Goal: Task Accomplishment & Management: Manage account settings

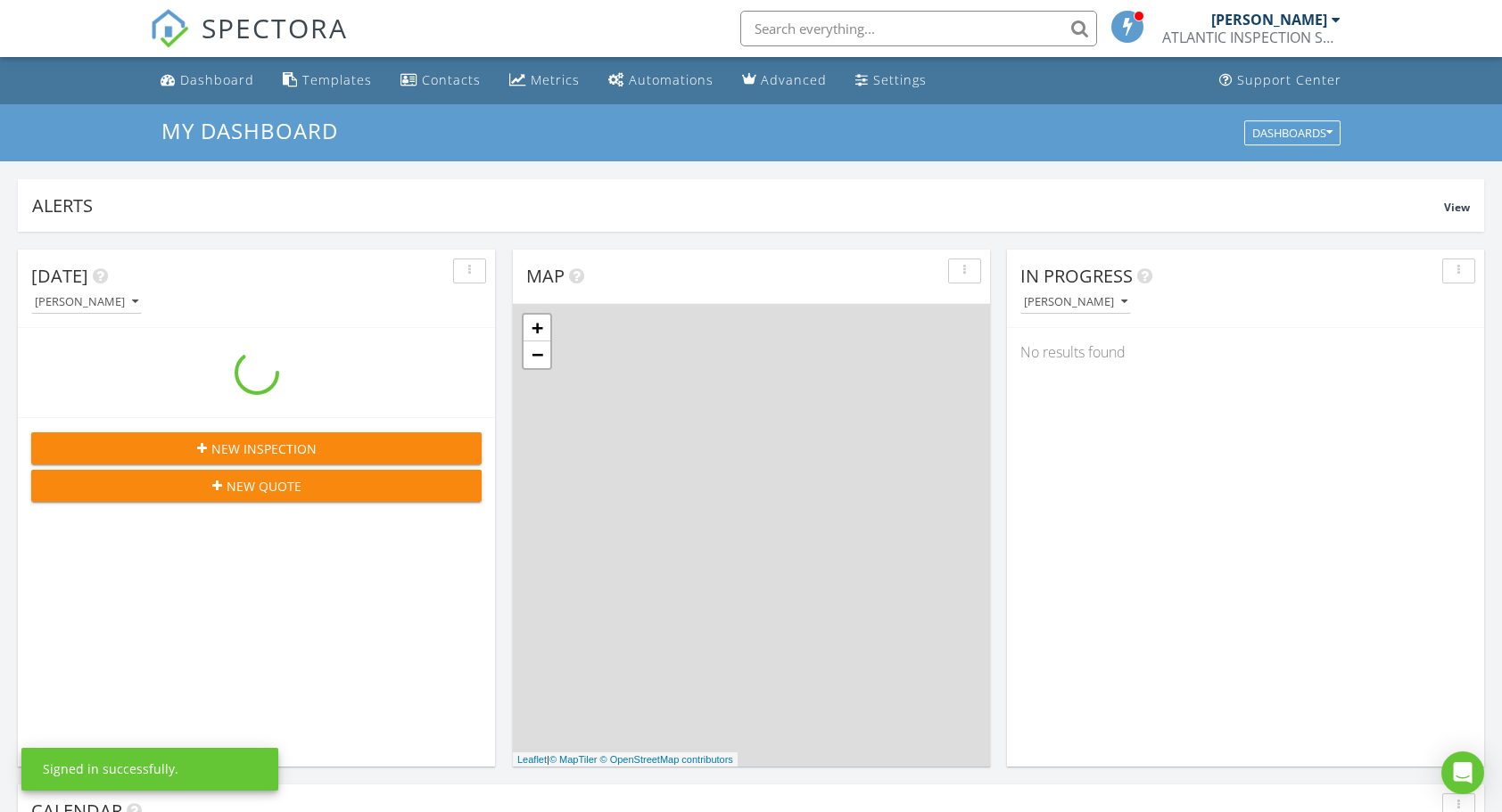
scroll to position [1649, 1529]
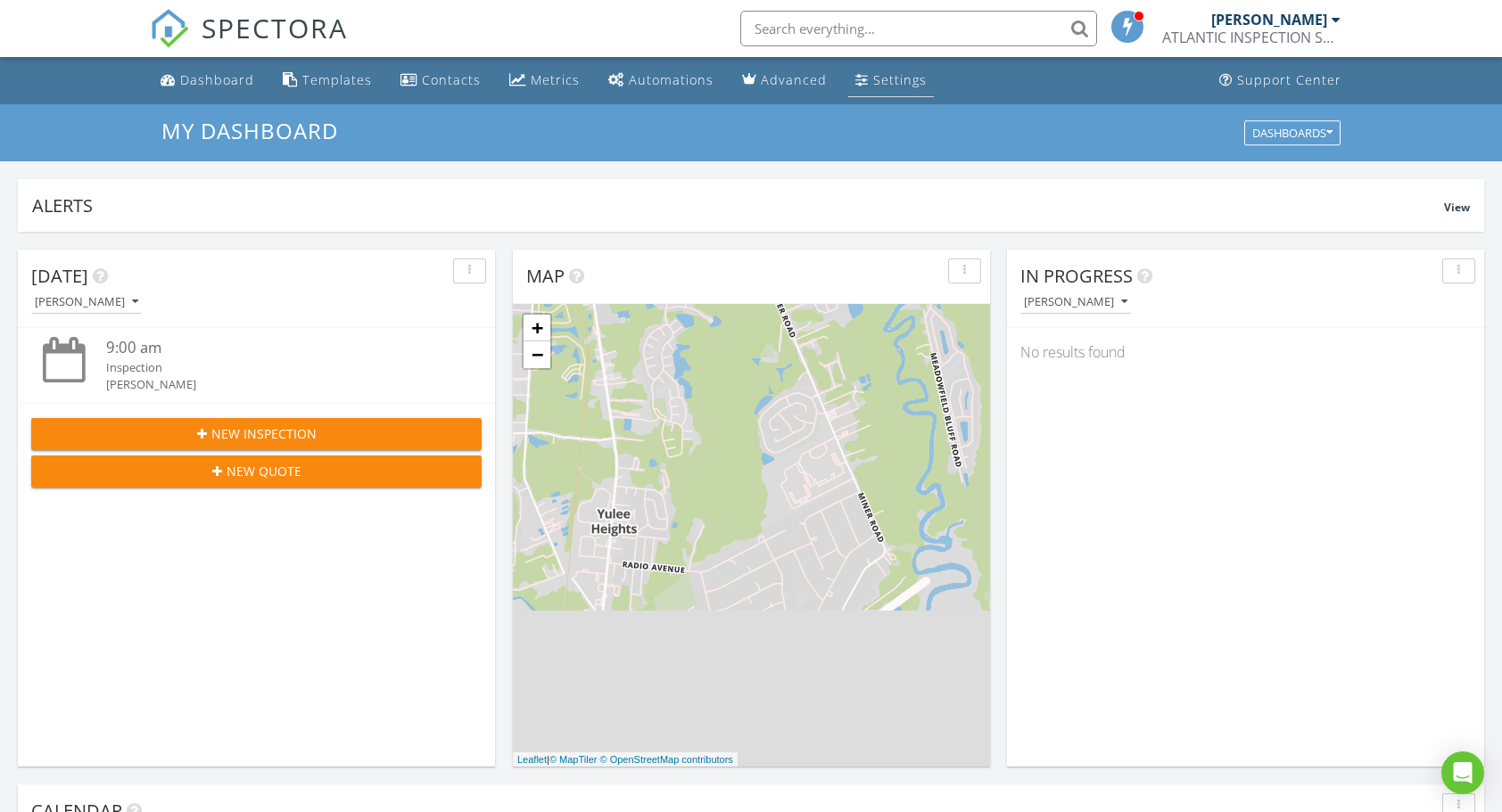
click at [873, 77] on div "Settings" at bounding box center [899, 79] width 53 height 17
click at [873, 81] on div "Settings" at bounding box center [899, 79] width 53 height 17
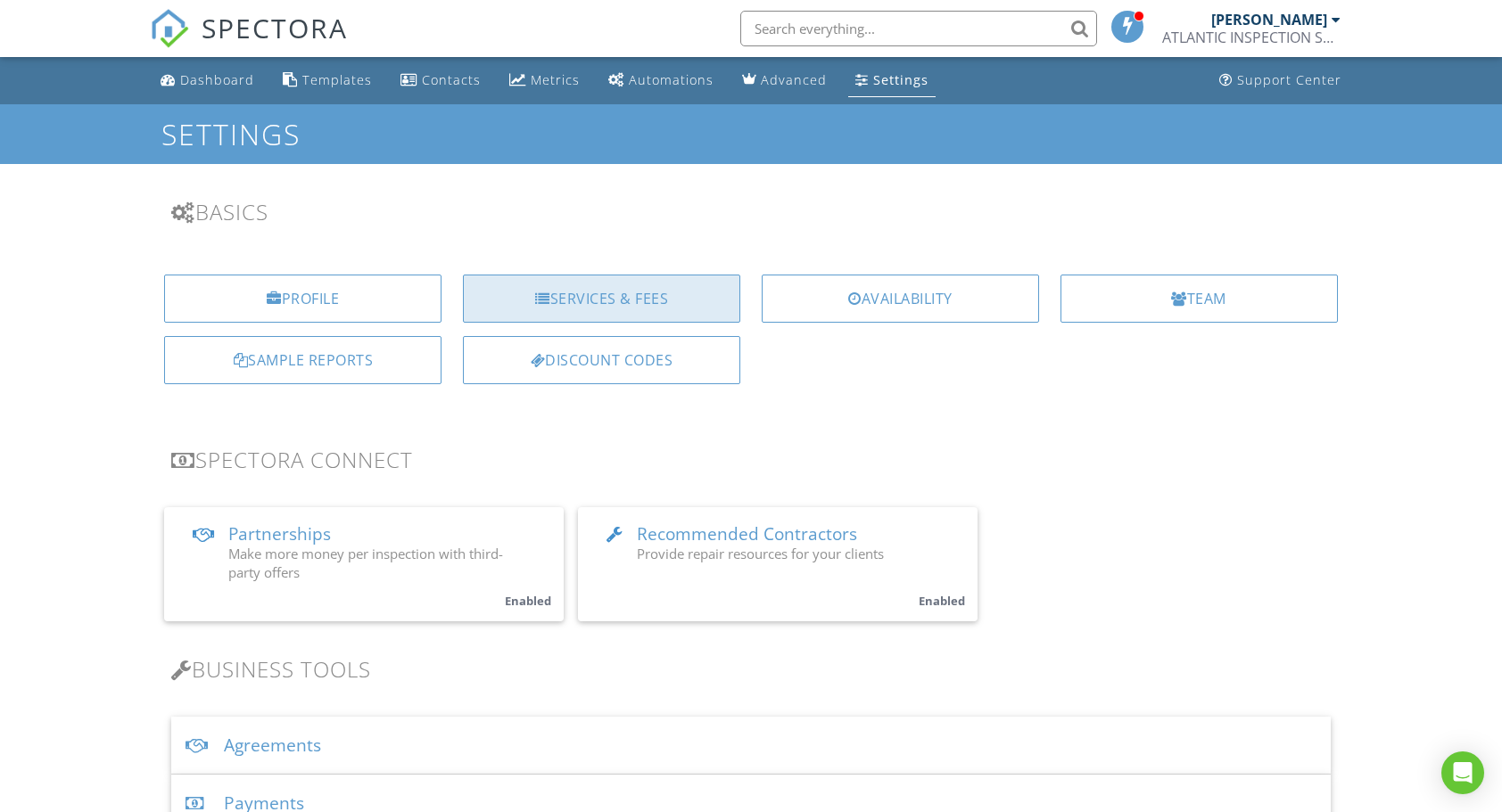
click at [584, 296] on div "Services & Fees" at bounding box center [601, 298] width 278 height 48
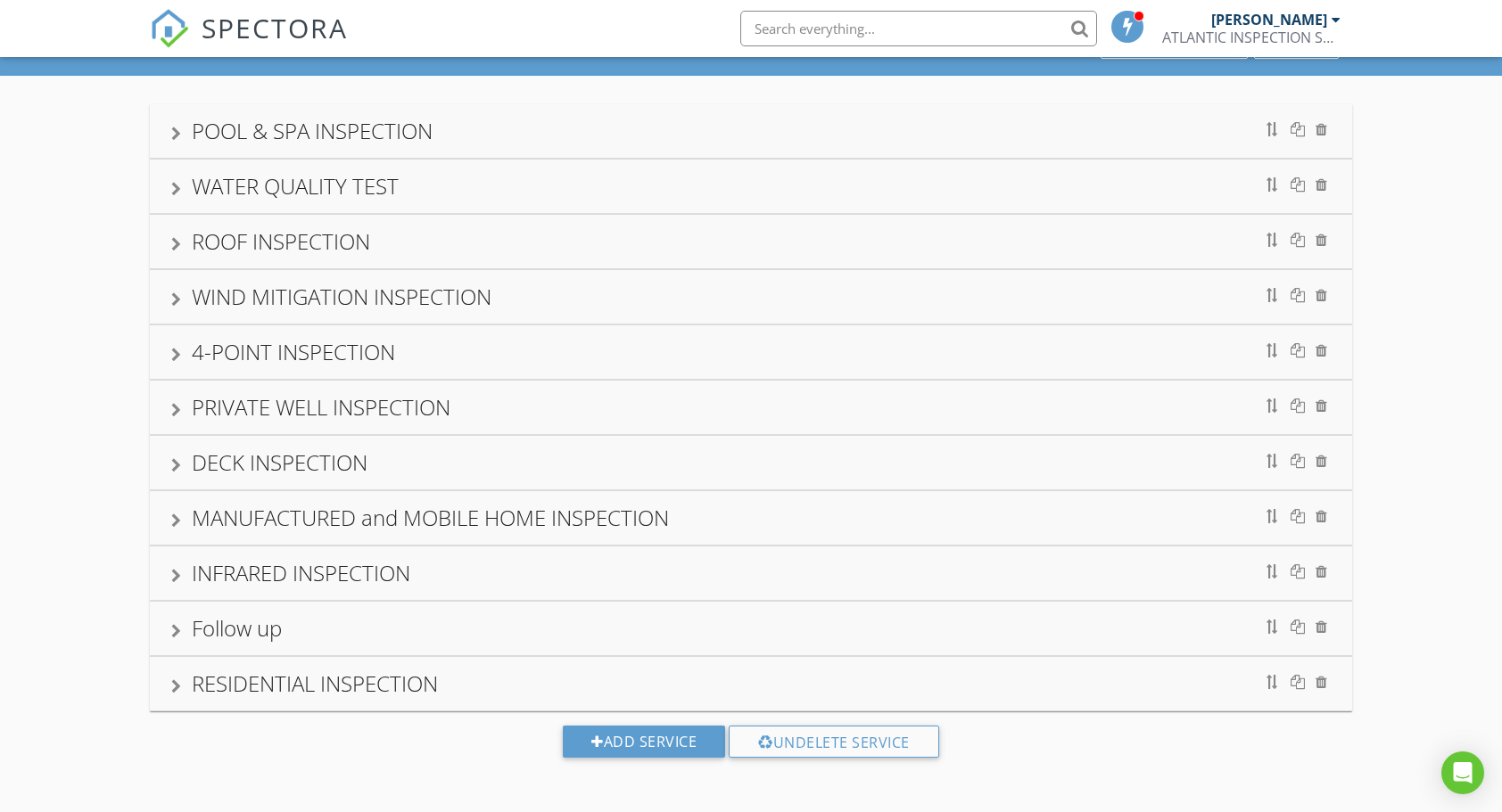
scroll to position [104, 0]
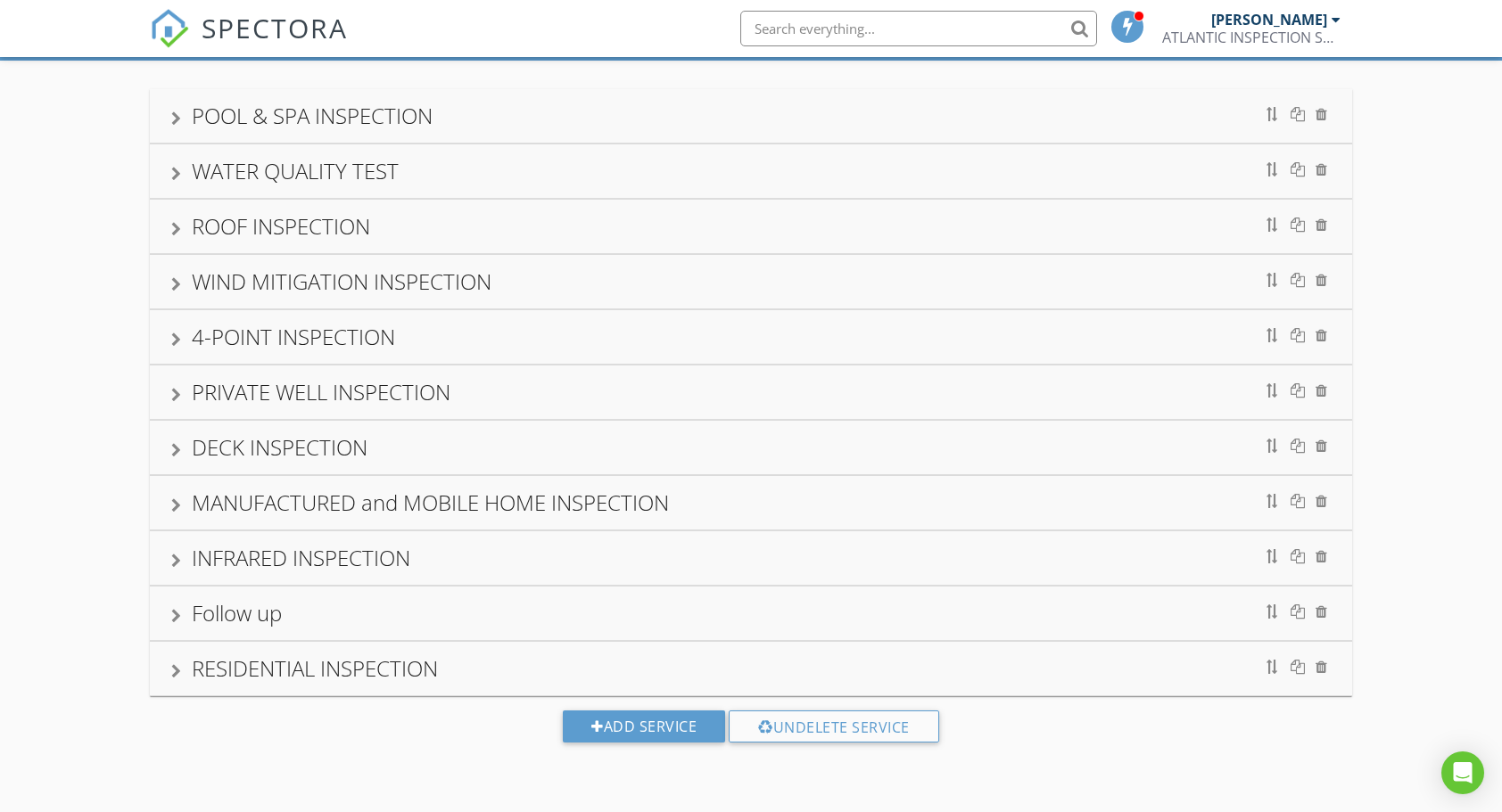
click at [306, 323] on div "4-POINT INSPECTION" at bounding box center [293, 337] width 204 height 30
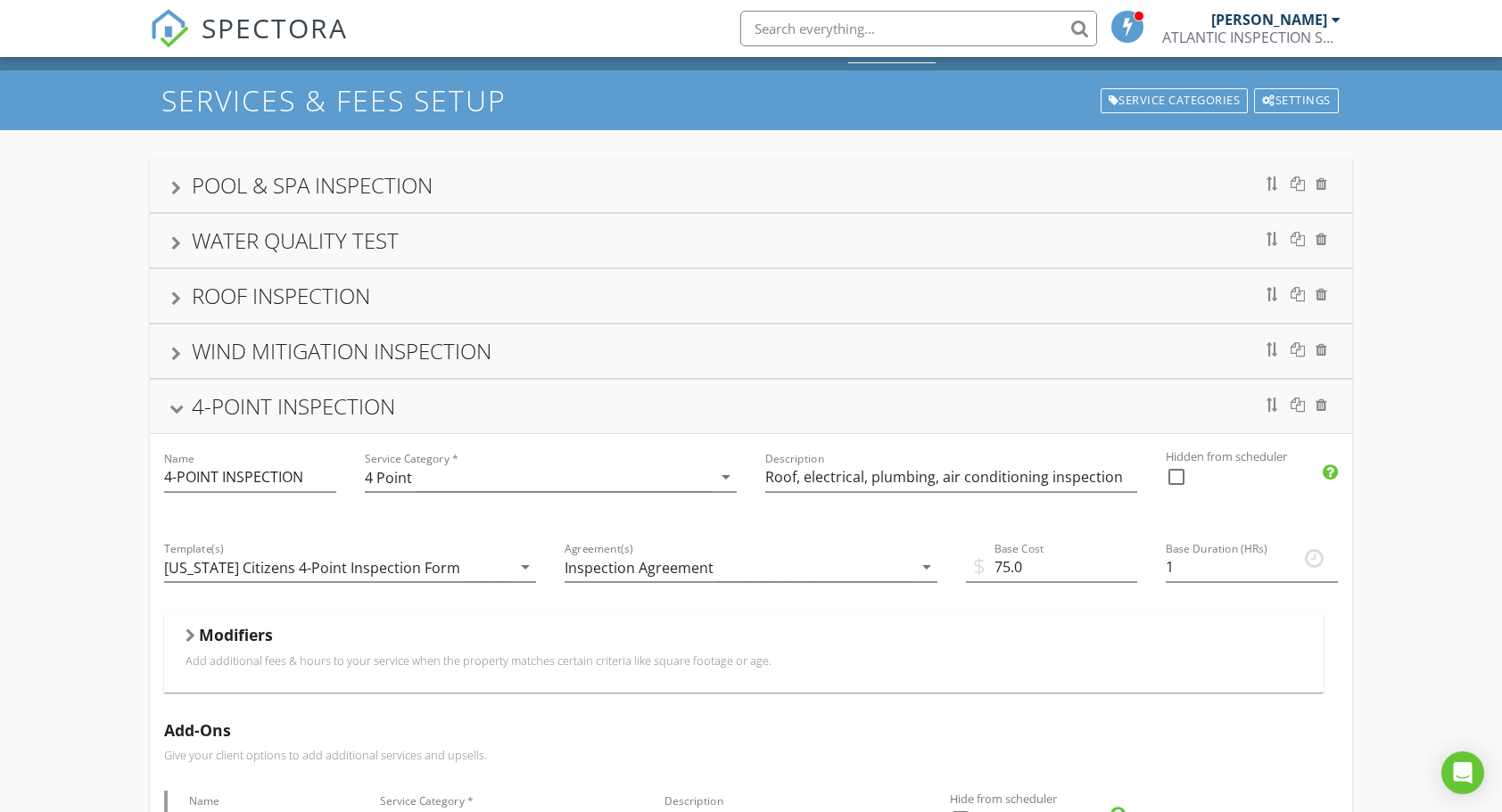
scroll to position [0, 0]
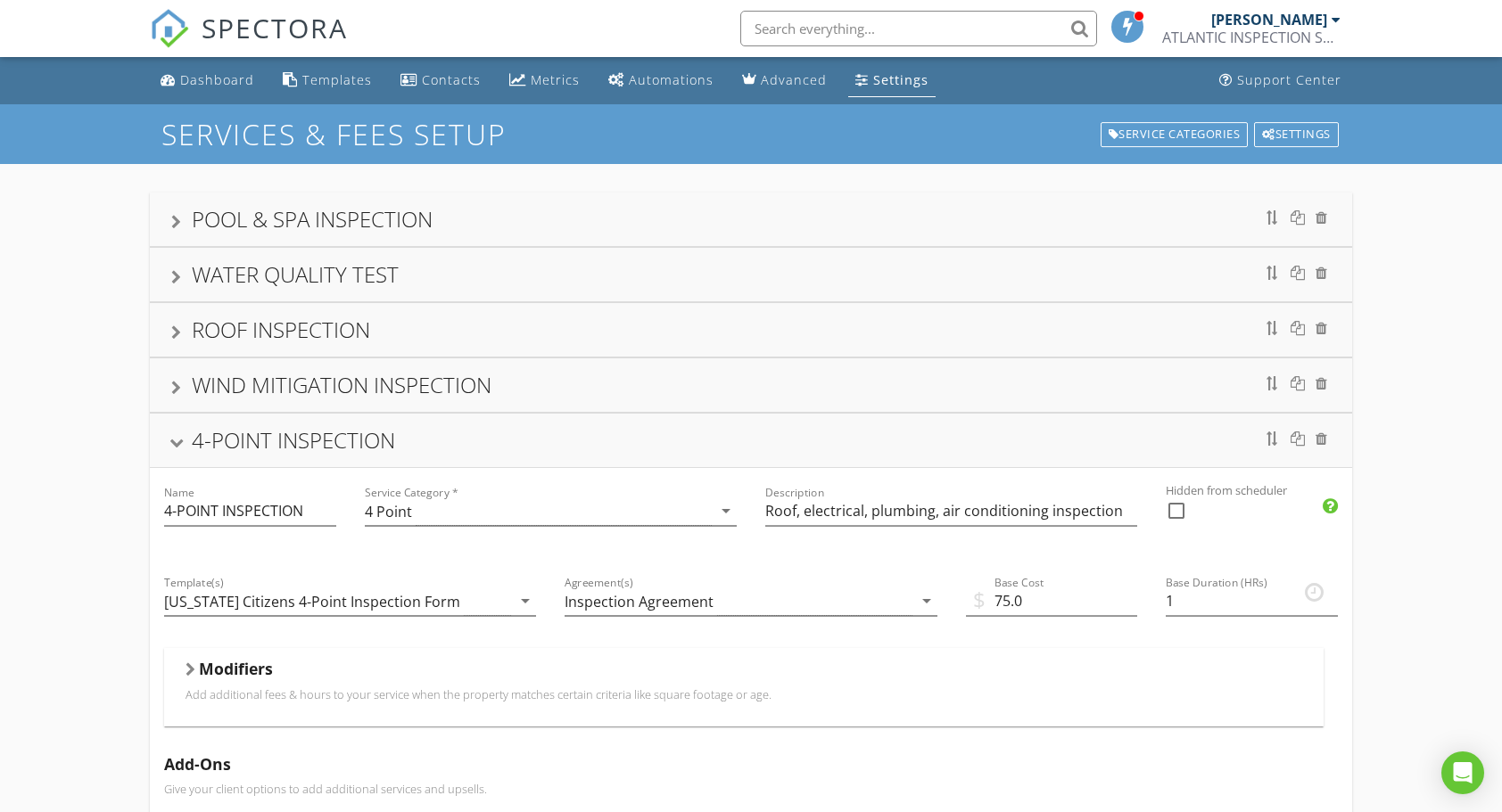
click at [178, 443] on div at bounding box center [176, 444] width 14 height 10
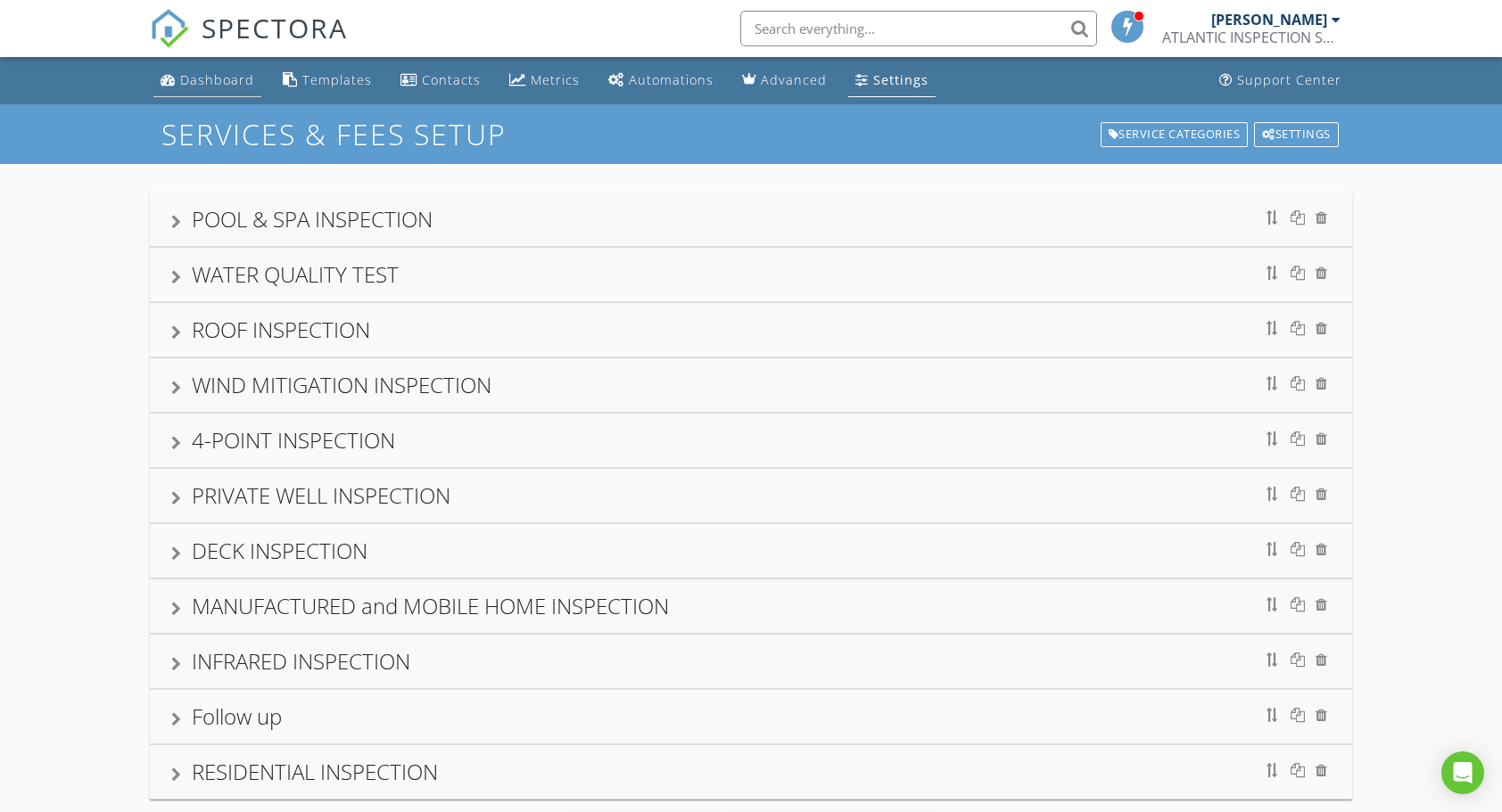
click at [220, 83] on div "Dashboard" at bounding box center [216, 79] width 74 height 17
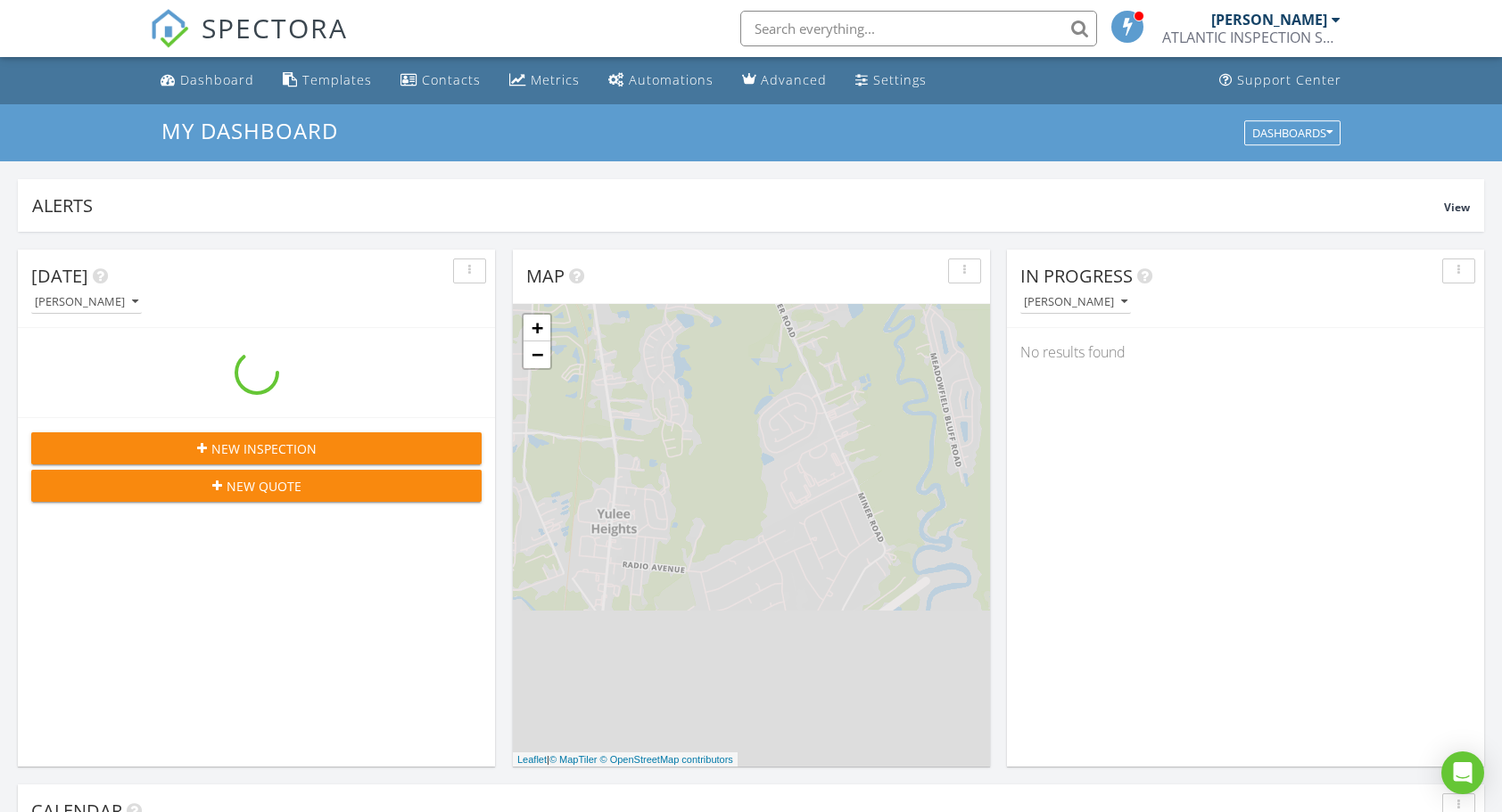
scroll to position [1649, 1529]
